Goal: Feedback & Contribution: Leave review/rating

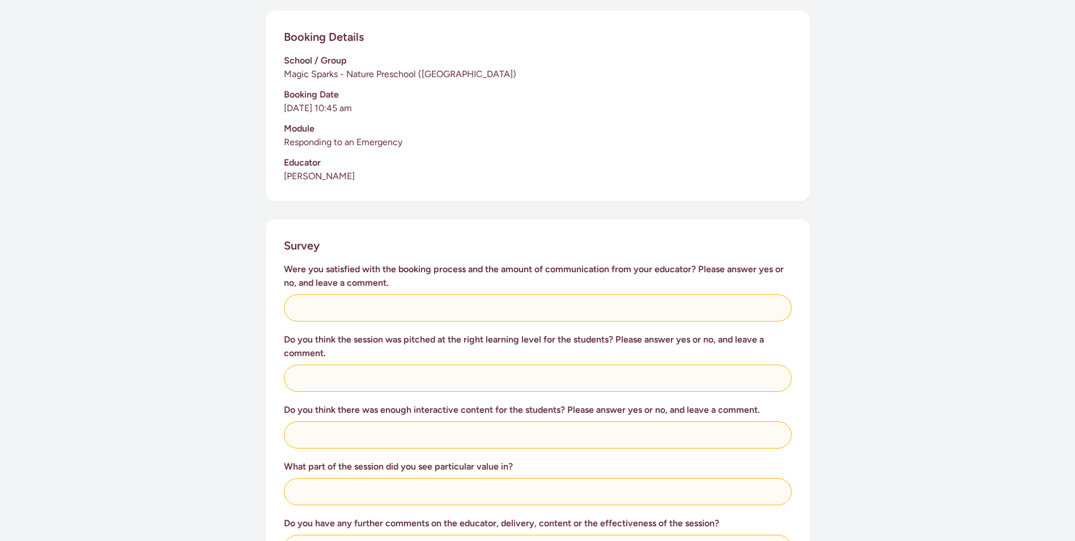
scroll to position [314, 0]
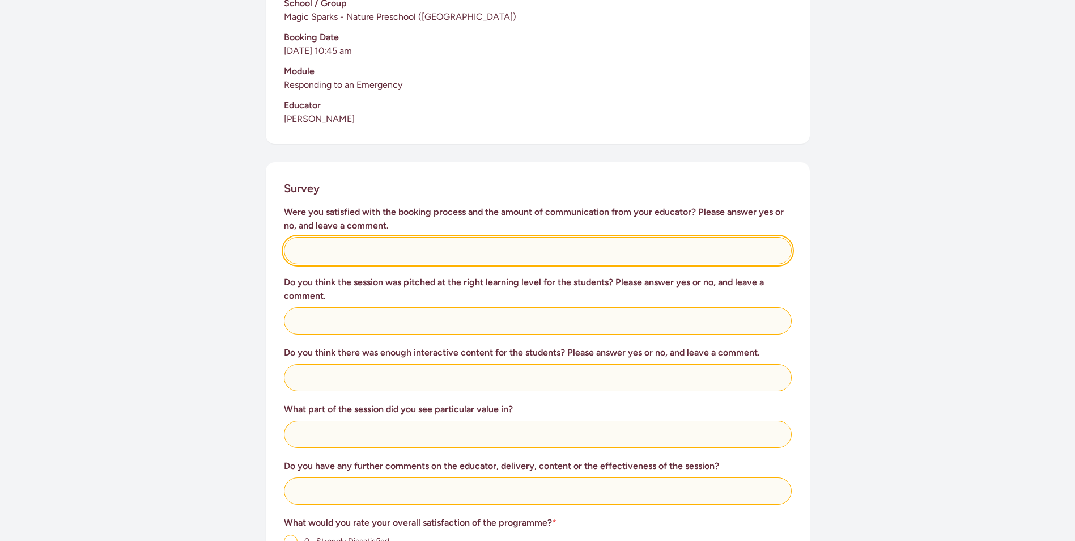
click at [368, 237] on input "text" at bounding box center [538, 250] width 508 height 27
type input "yes"
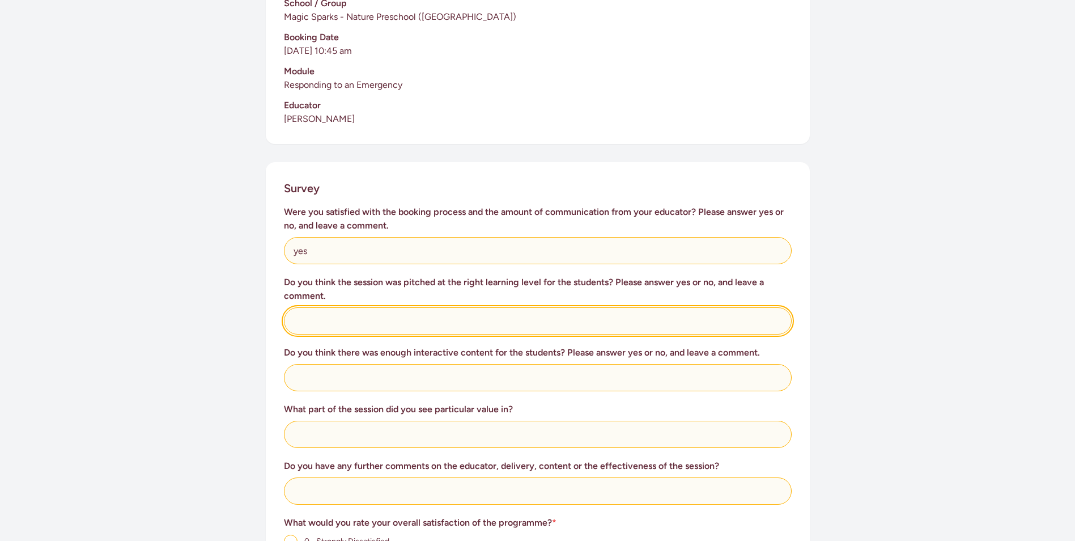
click at [355, 307] on input "text" at bounding box center [538, 320] width 508 height 27
type input "yes"
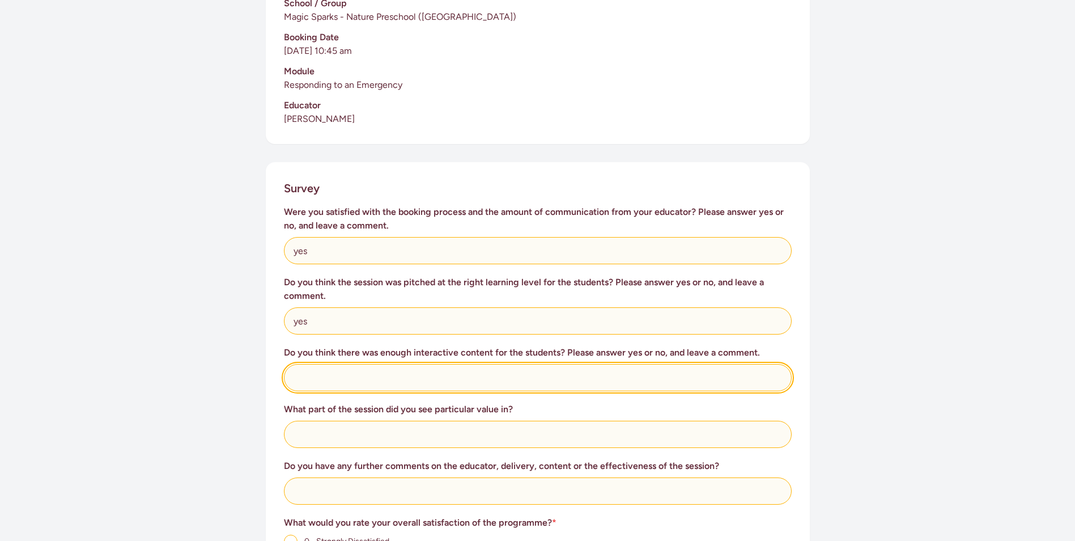
click at [403, 364] on input "text" at bounding box center [538, 377] width 508 height 27
type input "yes"
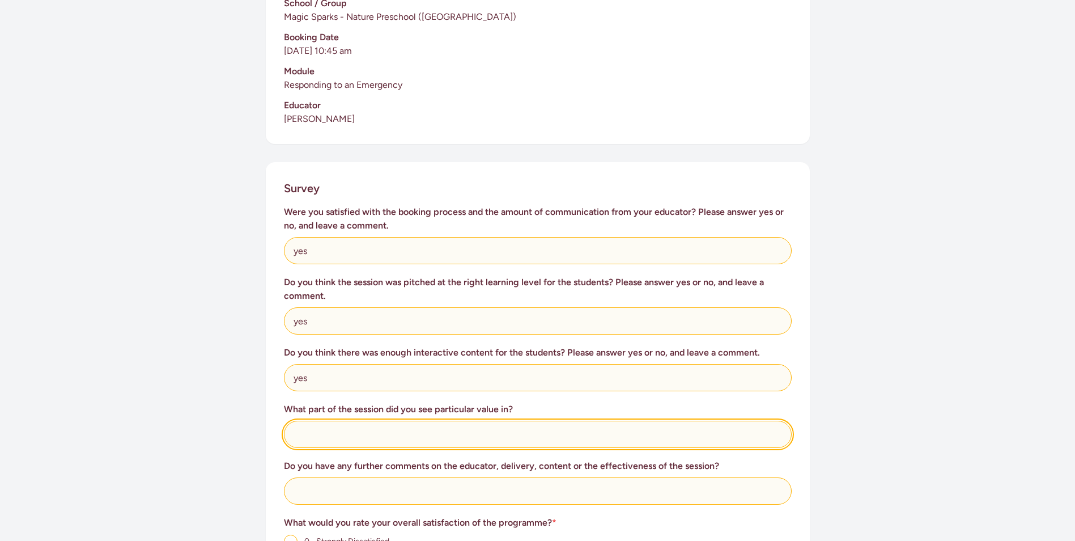
click at [418, 420] on input "text" at bounding box center [538, 433] width 508 height 27
type input "yes"
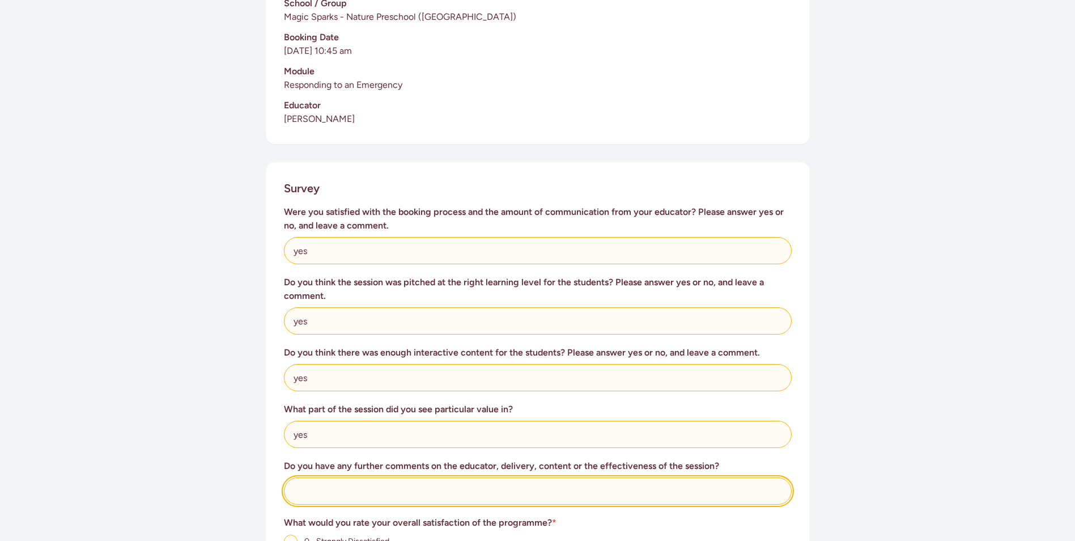
click at [416, 477] on input "text" at bounding box center [538, 490] width 508 height 27
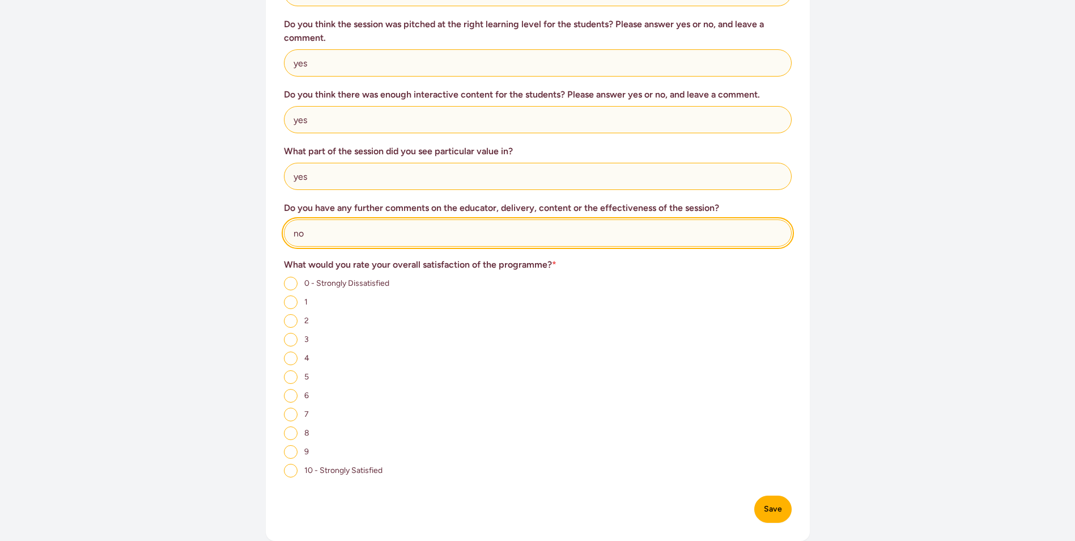
scroll to position [577, 0]
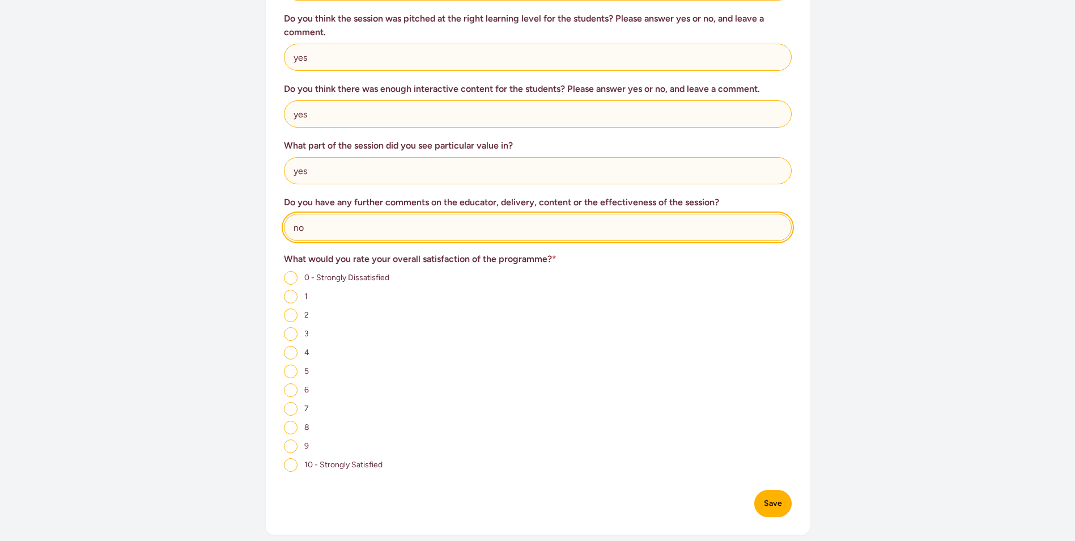
type input "no"
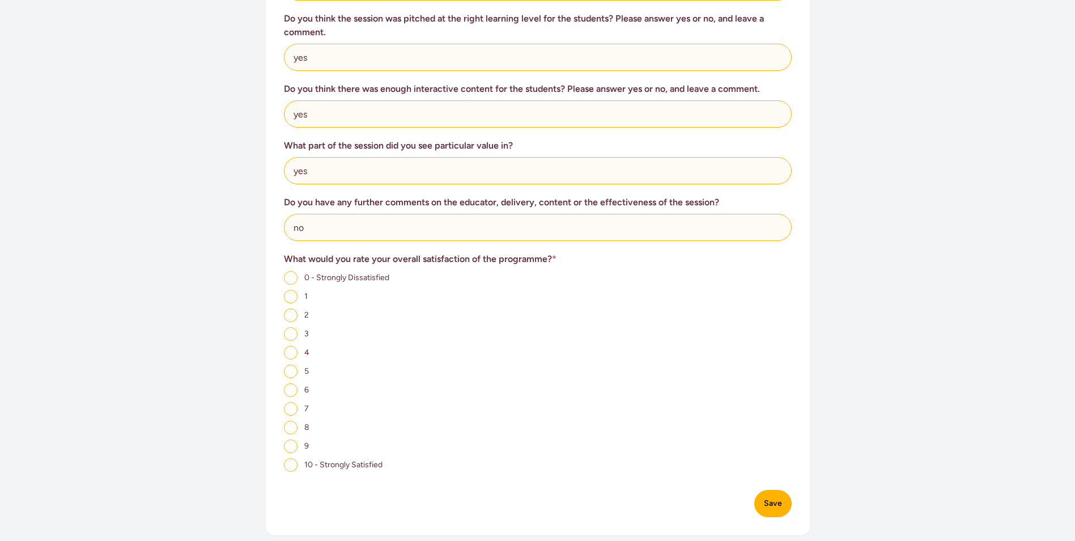
click at [291, 458] on input "10 - Strongly Satisfied" at bounding box center [291, 465] width 14 height 14
radio input "true"
click at [774, 496] on button "Save" at bounding box center [772, 503] width 37 height 27
